Goal: Task Accomplishment & Management: Use online tool/utility

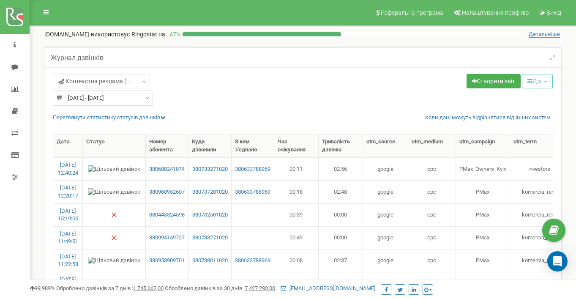
select select "100"
click at [92, 99] on input "23.08.2025 - 22.09.2025" at bounding box center [103, 97] width 100 height 15
type input "23.08.2025"
type input "22.09.2025"
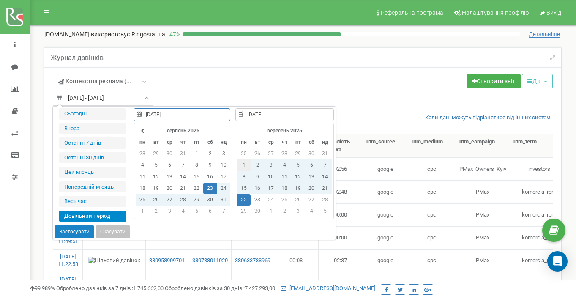
type input "01.09.2025"
click at [245, 162] on td "1" at bounding box center [244, 164] width 14 height 11
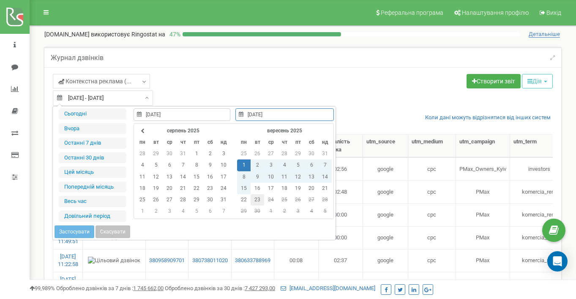
type input "23.09.2025"
click at [258, 202] on td "23" at bounding box center [258, 199] width 14 height 11
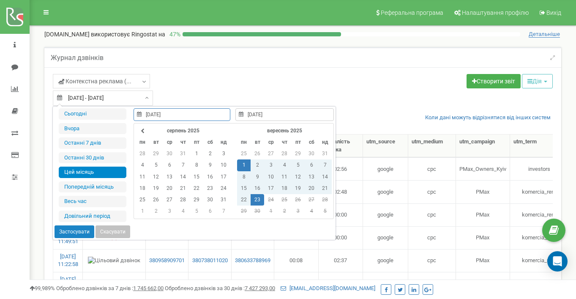
type input "01.09.2025"
click at [77, 230] on button "Застосувати" at bounding box center [75, 231] width 40 height 13
type input "[DATE] - [DATE]"
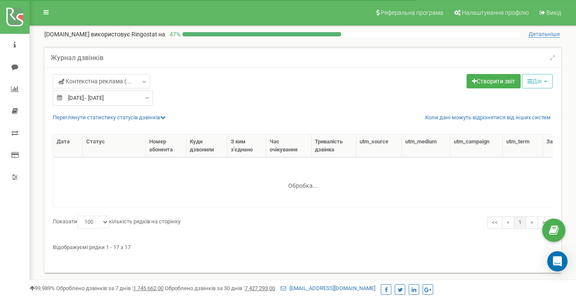
select select "100"
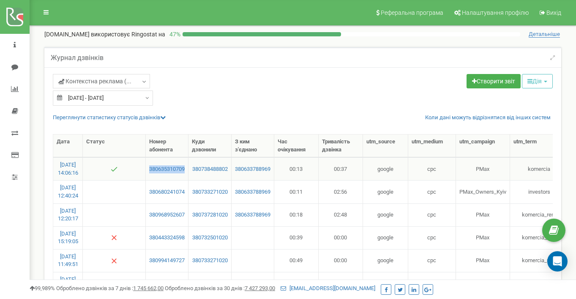
drag, startPoint x: 191, startPoint y: 173, endPoint x: 153, endPoint y: 168, distance: 38.8
click at [153, 168] on td "380635310709" at bounding box center [167, 168] width 43 height 23
copy link "380635310709"
